Goal: Transaction & Acquisition: Purchase product/service

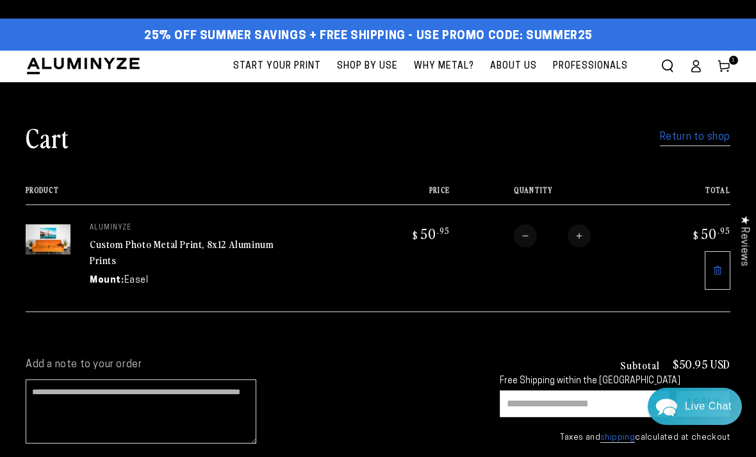
click at [709, 143] on link "Return to shop" at bounding box center [695, 137] width 70 height 19
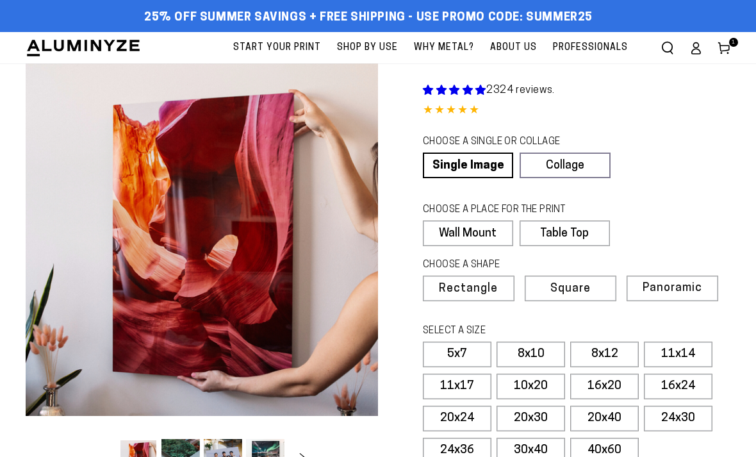
select select "**********"
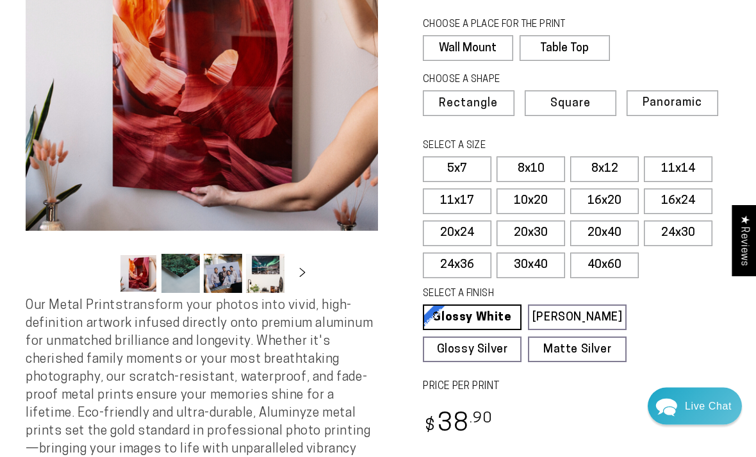
scroll to position [186, 0]
click at [464, 226] on label "20x24" at bounding box center [457, 233] width 69 height 26
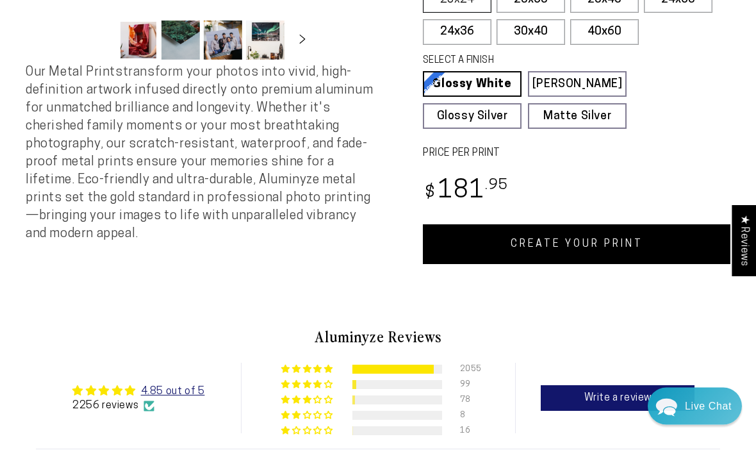
scroll to position [418, 0]
click at [609, 244] on link "CREATE YOUR PRINT" at bounding box center [577, 244] width 308 height 40
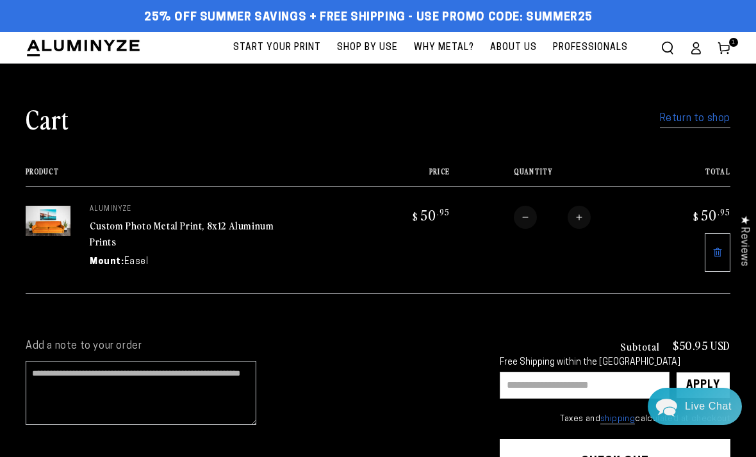
click at [702, 115] on link "Return to shop" at bounding box center [695, 119] width 70 height 19
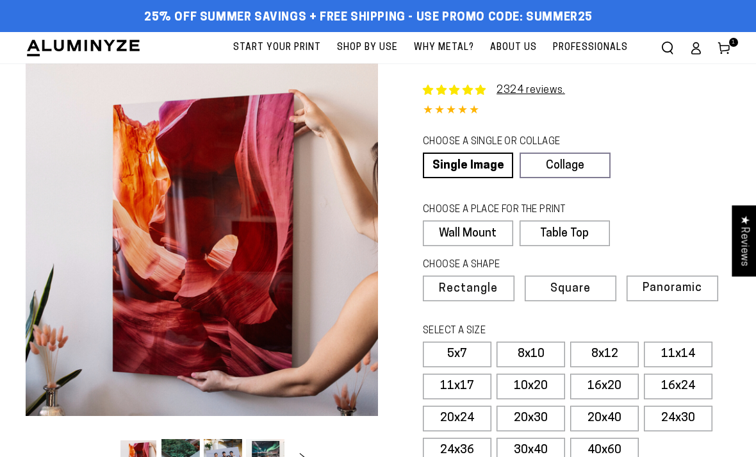
select select "**********"
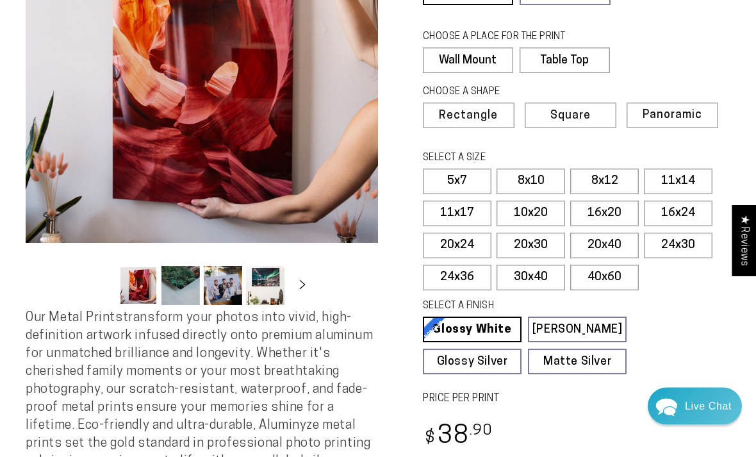
scroll to position [173, 0]
click at [465, 245] on label "20x24" at bounding box center [457, 246] width 69 height 26
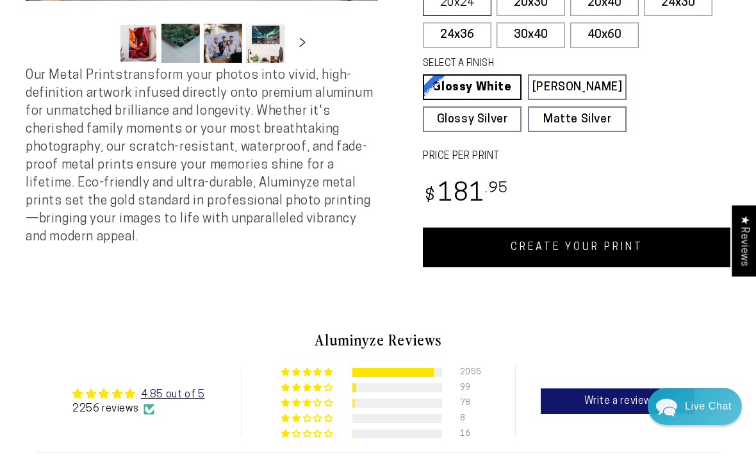
scroll to position [429, 0]
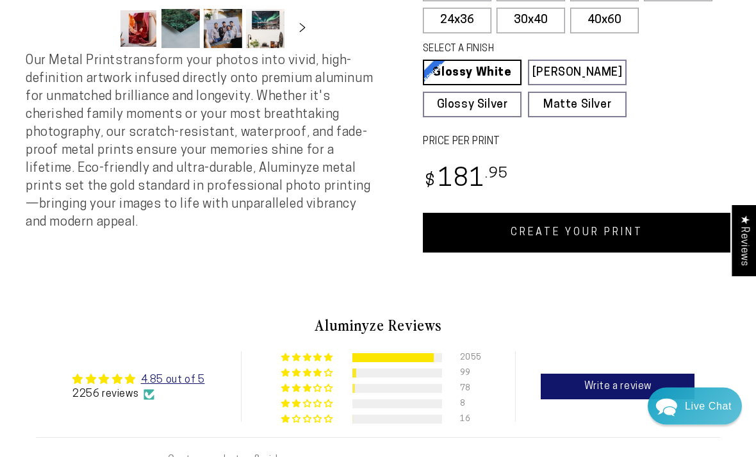
click at [602, 232] on link "CREATE YOUR PRINT" at bounding box center [577, 233] width 308 height 40
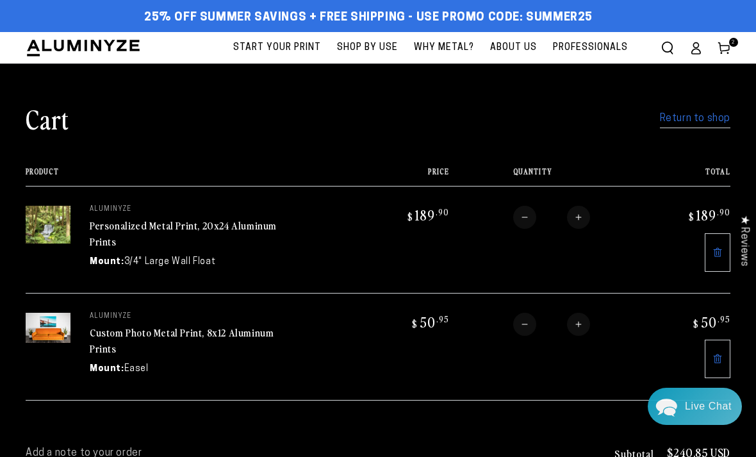
click at [143, 232] on link "Personalized Metal Print, 20x24 Aluminum Prints" at bounding box center [183, 233] width 187 height 31
click at [725, 352] on link "Remove Custom Photo Metal Print, 8x12 Aluminum Prints - Easel / None" at bounding box center [718, 359] width 26 height 38
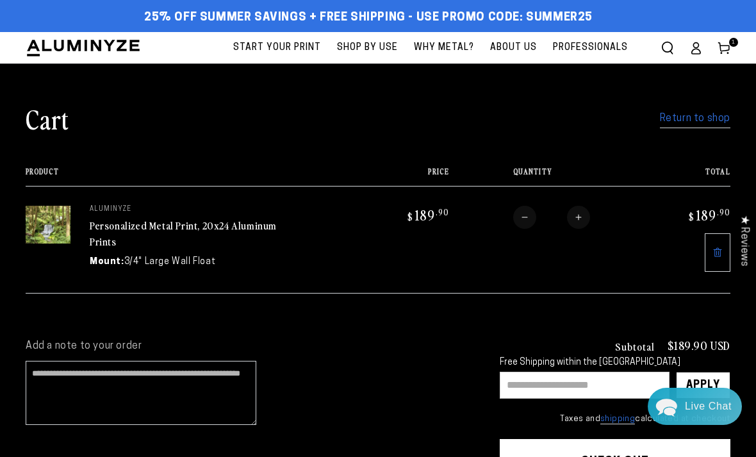
click at [63, 226] on img at bounding box center [48, 224] width 45 height 37
click at [228, 229] on link "Personalized Metal Print, 20x24 Aluminum Prints" at bounding box center [183, 233] width 187 height 31
click at [231, 226] on link "Personalized Metal Print, 20x24 Aluminum Prints" at bounding box center [183, 233] width 187 height 31
click at [199, 226] on link "Personalized Metal Print, 20x24 Aluminum Prints" at bounding box center [183, 233] width 187 height 31
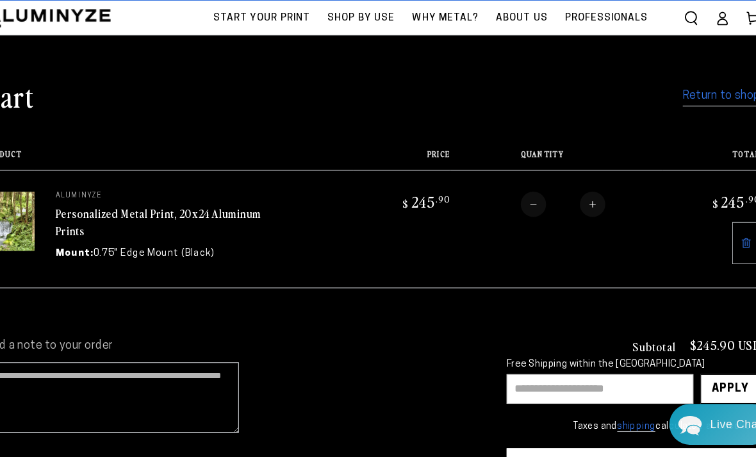
click at [204, 208] on link "Personalized Metal Print, 20x24 Aluminum Prints" at bounding box center [183, 222] width 187 height 31
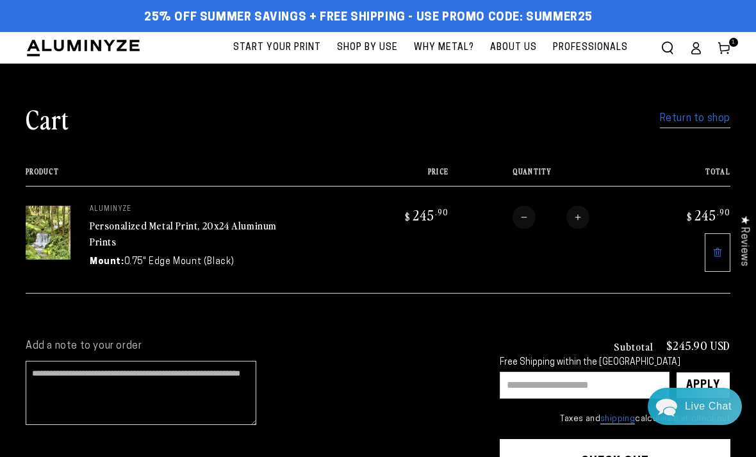
click at [221, 228] on link "Personalized Metal Print, 20x24 Aluminum Prints" at bounding box center [183, 233] width 187 height 31
click at [238, 225] on link "Personalized Metal Print, 20x24 Aluminum Prints" at bounding box center [183, 233] width 187 height 31
click at [706, 120] on link "Return to shop" at bounding box center [695, 119] width 70 height 19
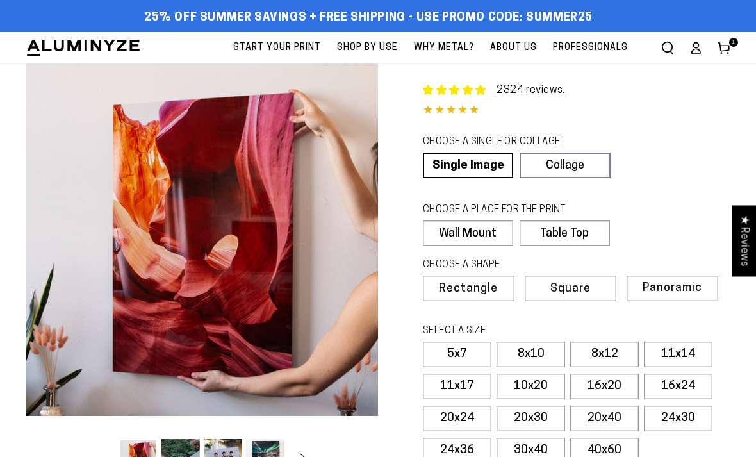
select select "**********"
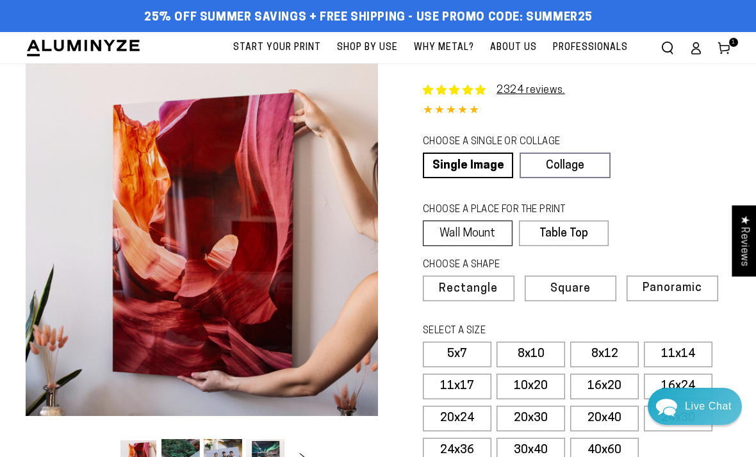
click at [495, 233] on label "Wall Mount" at bounding box center [468, 233] width 90 height 26
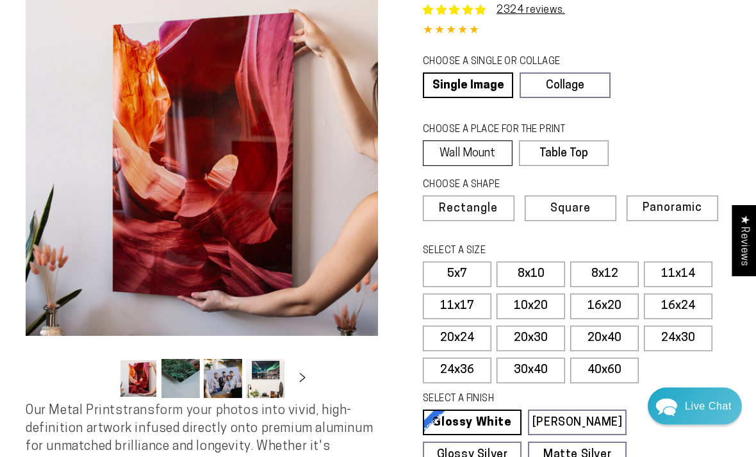
scroll to position [80, 0]
click at [481, 328] on label "20x24" at bounding box center [457, 339] width 69 height 26
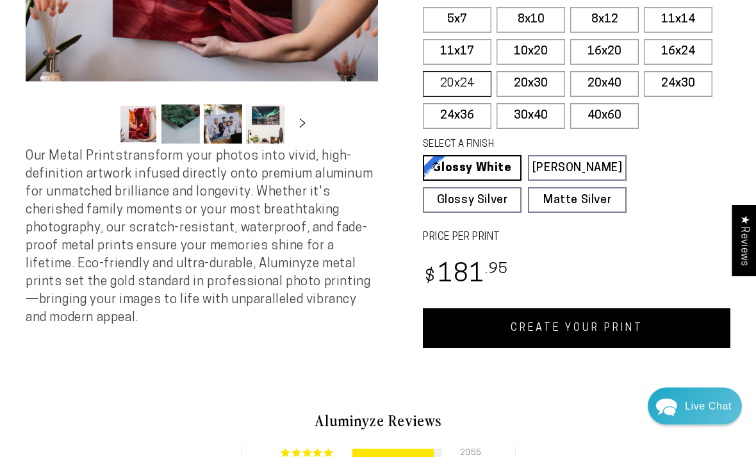
scroll to position [340, 0]
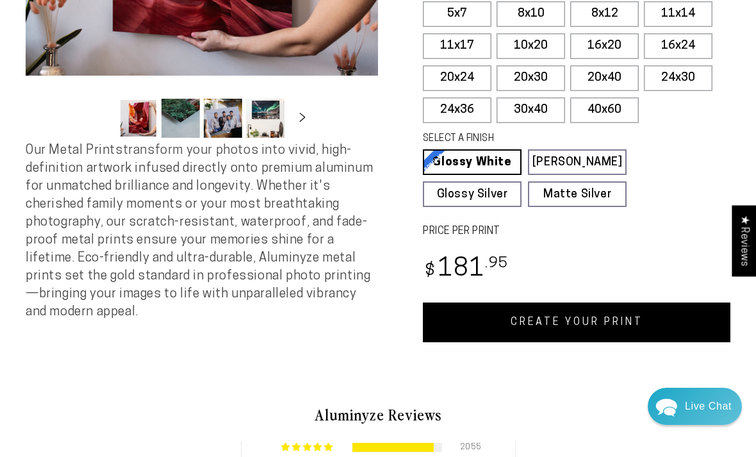
click at [606, 325] on link "CREATE YOUR PRINT" at bounding box center [577, 322] width 308 height 40
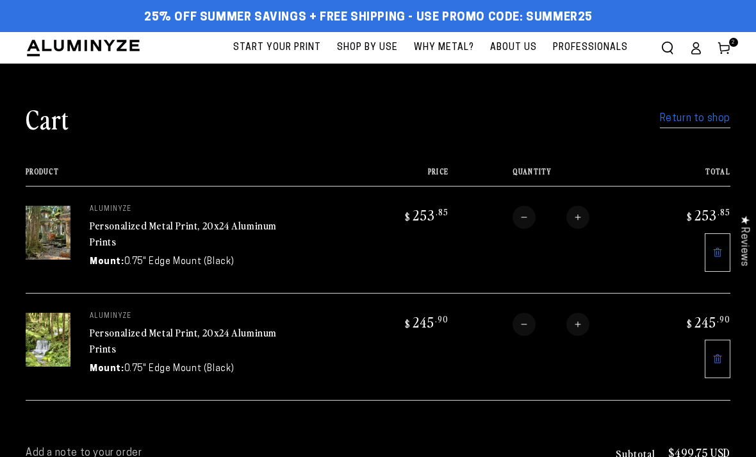
click at [62, 233] on img at bounding box center [48, 233] width 45 height 54
click at [134, 218] on link "Personalized Metal Print, 20x24 Aluminum Prints" at bounding box center [183, 233] width 187 height 31
click at [718, 110] on link "Return to shop" at bounding box center [695, 119] width 70 height 19
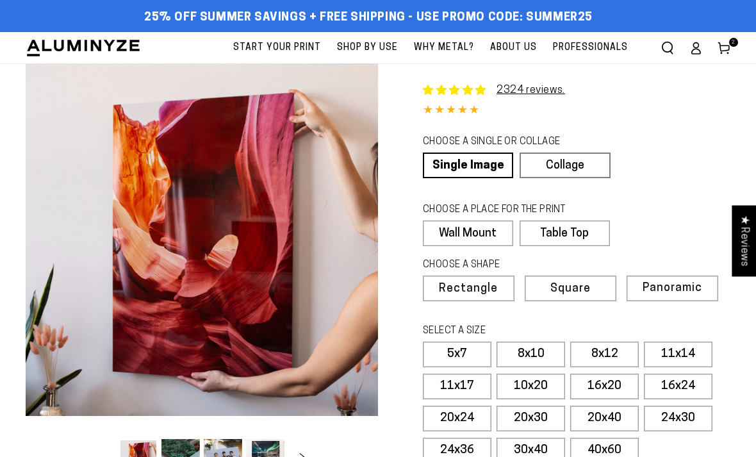
select select "**********"
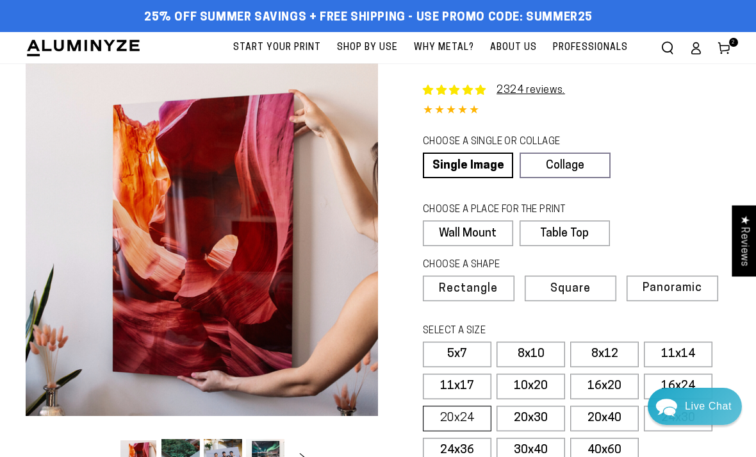
click at [477, 421] on label "20x24" at bounding box center [457, 419] width 69 height 26
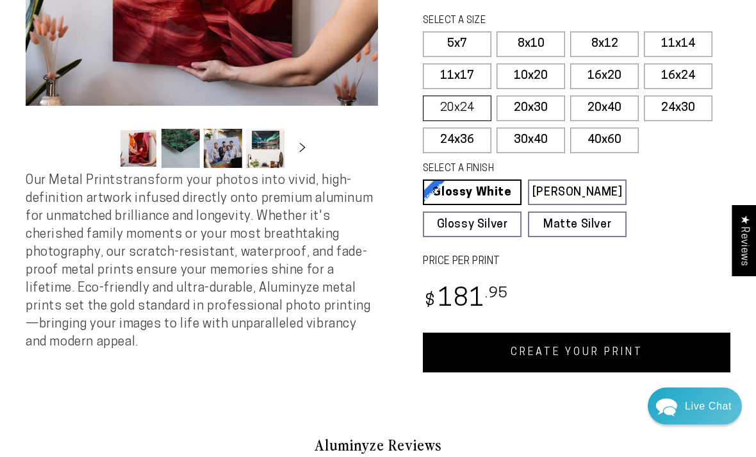
scroll to position [310, 0]
click at [600, 343] on link "CREATE YOUR PRINT" at bounding box center [577, 353] width 308 height 40
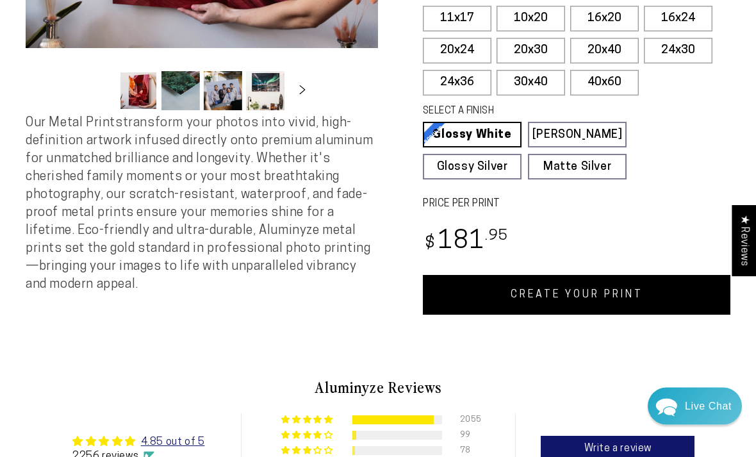
scroll to position [368, 0]
click at [650, 291] on link "CREATE YOUR PRINT" at bounding box center [577, 295] width 308 height 40
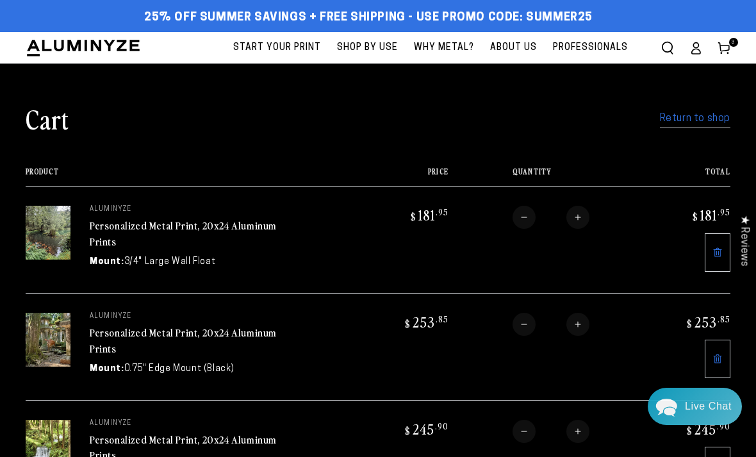
click at [181, 231] on link "Personalized Metal Print, 20x24 Aluminum Prints" at bounding box center [183, 233] width 187 height 31
click at [725, 124] on link "Return to shop" at bounding box center [695, 119] width 70 height 19
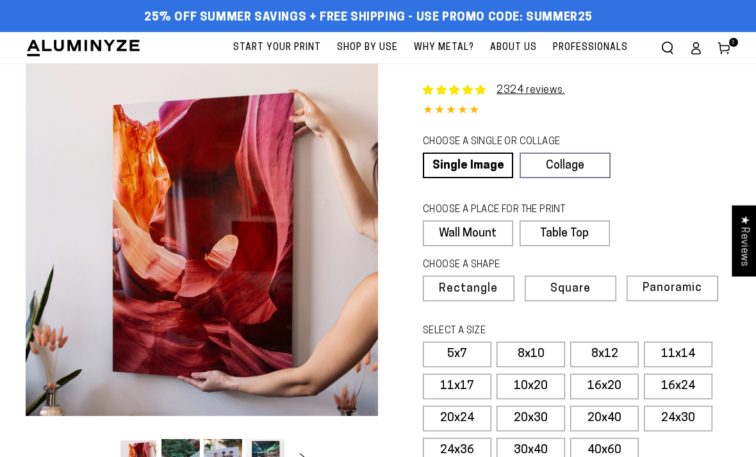
select select "**********"
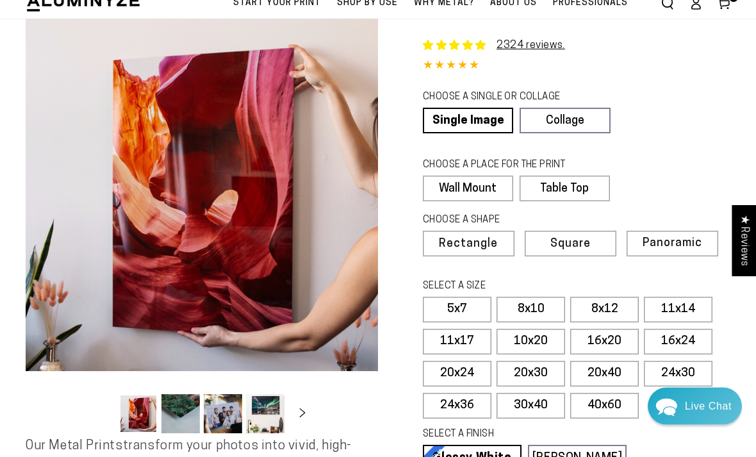
scroll to position [45, 0]
click at [478, 370] on label "20x24" at bounding box center [457, 374] width 69 height 26
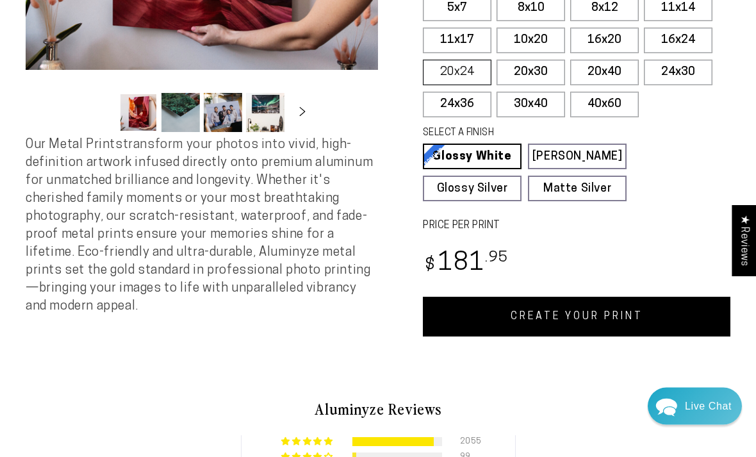
scroll to position [349, 0]
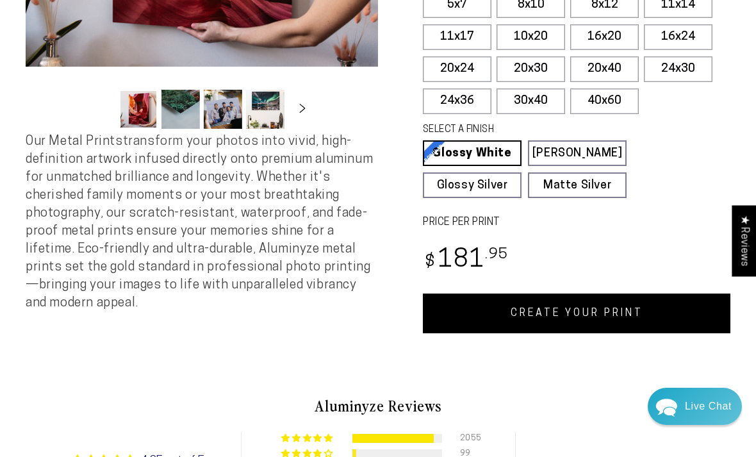
click at [612, 306] on link "CREATE YOUR PRINT" at bounding box center [577, 313] width 308 height 40
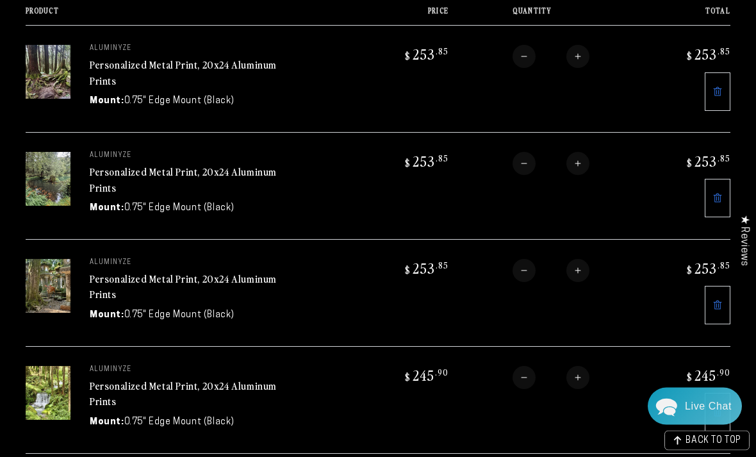
scroll to position [165, 0]
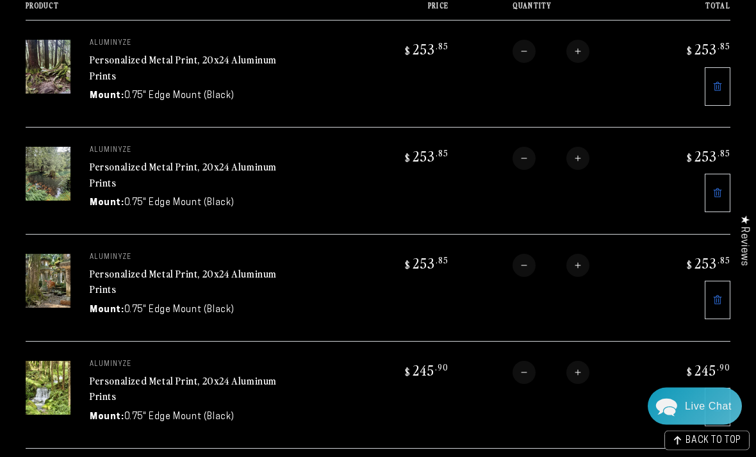
click at [717, 302] on link at bounding box center [718, 300] width 26 height 38
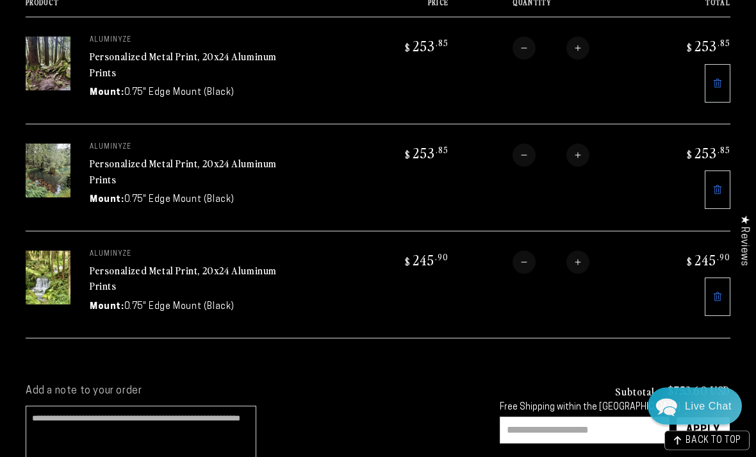
scroll to position [169, 0]
click at [168, 160] on link "Personalized Metal Print, 20x24 Aluminum Prints" at bounding box center [183, 171] width 187 height 31
